Goal: Check status: Check status

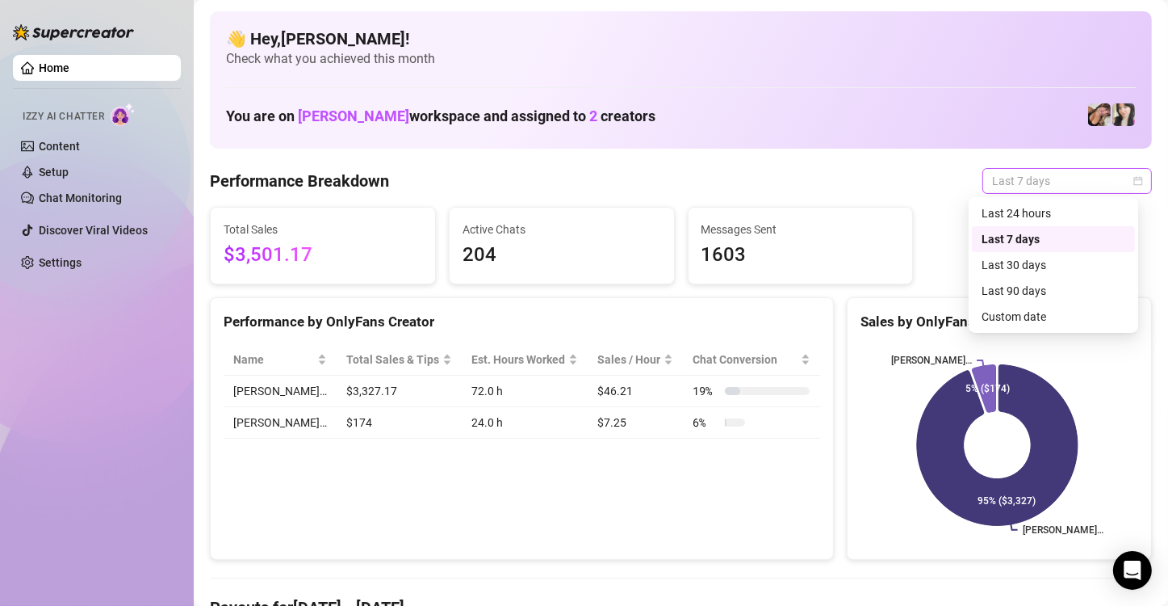
click at [1065, 180] on span "Last 7 days" at bounding box center [1067, 181] width 150 height 24
click at [1042, 312] on div "Custom date" at bounding box center [1054, 317] width 144 height 18
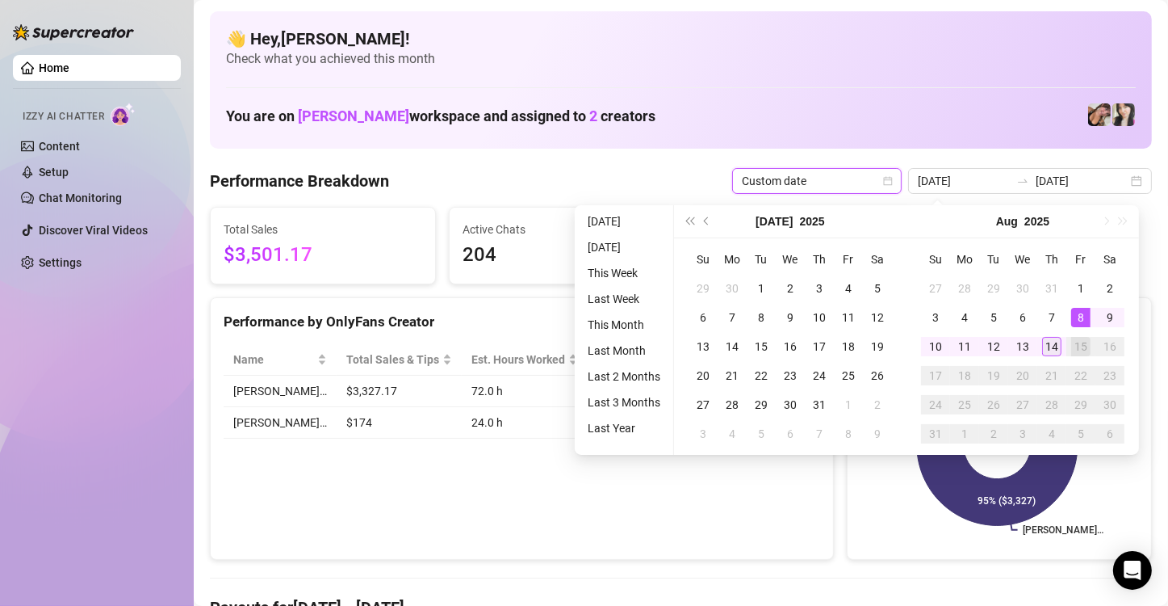
type input "[DATE]"
click at [1048, 345] on div "14" at bounding box center [1051, 346] width 19 height 19
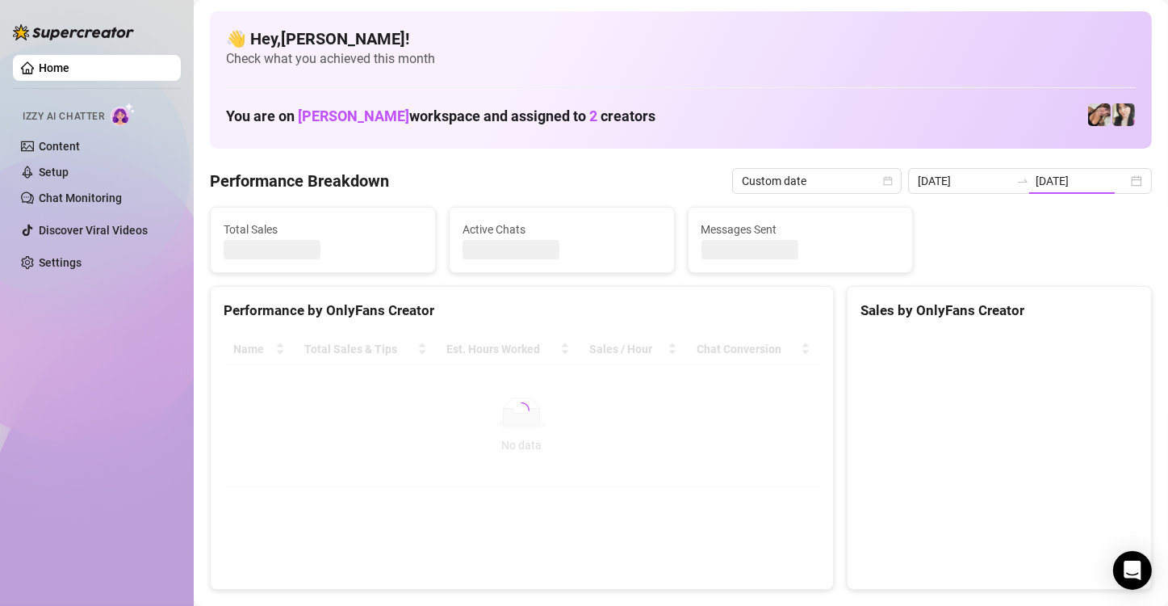
type input "[DATE]"
